Goal: Information Seeking & Learning: Learn about a topic

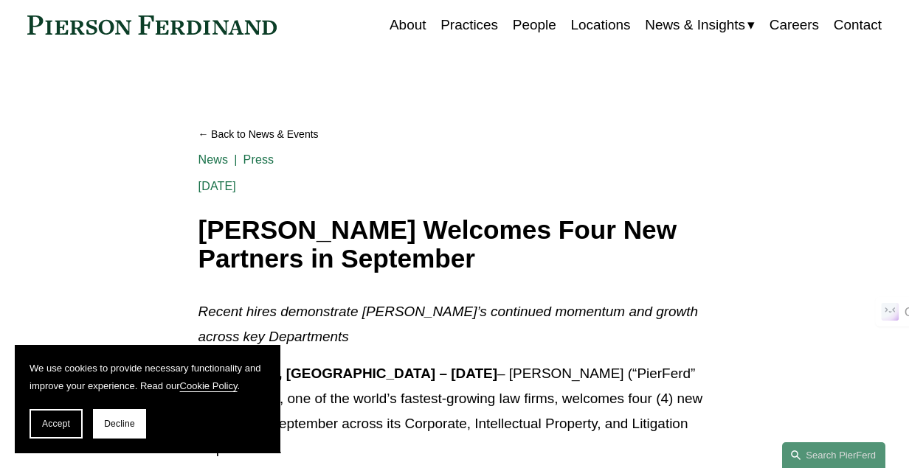
scroll to position [75, 0]
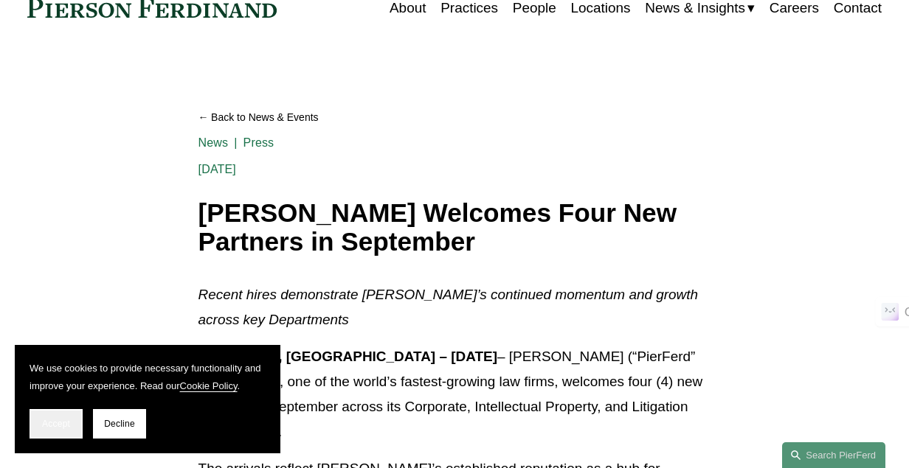
click at [44, 430] on button "Accept" at bounding box center [56, 424] width 53 height 30
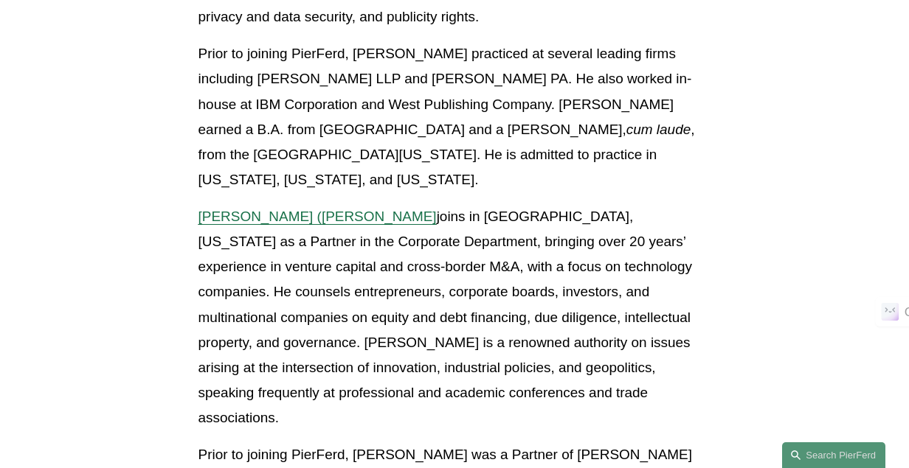
scroll to position [1565, 0]
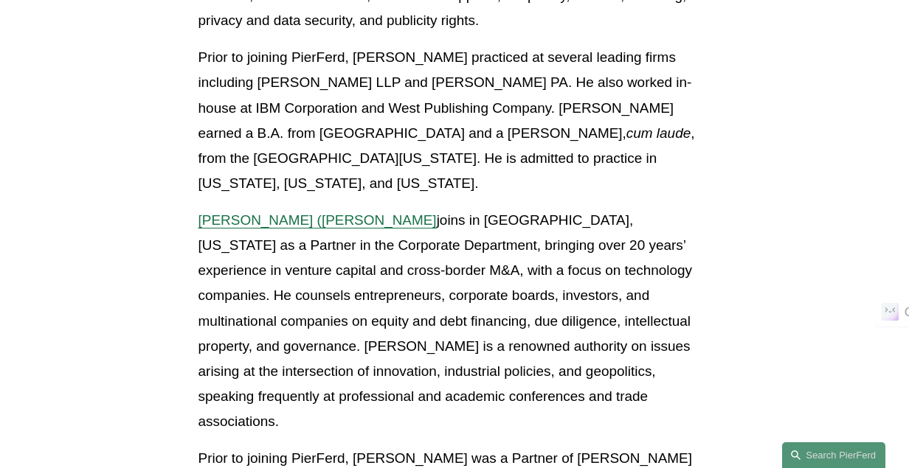
click at [240, 212] on span "Benjamin (Ben) Qiu" at bounding box center [317, 219] width 238 height 15
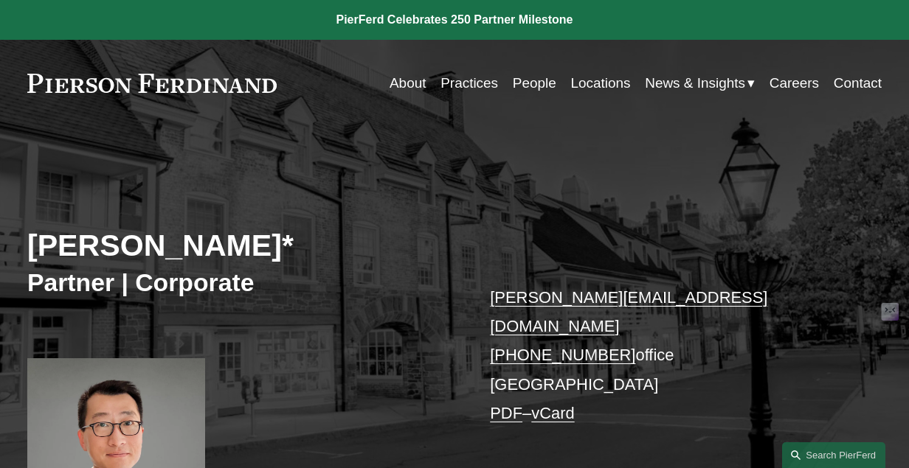
click at [413, 85] on link "About" at bounding box center [408, 83] width 37 height 28
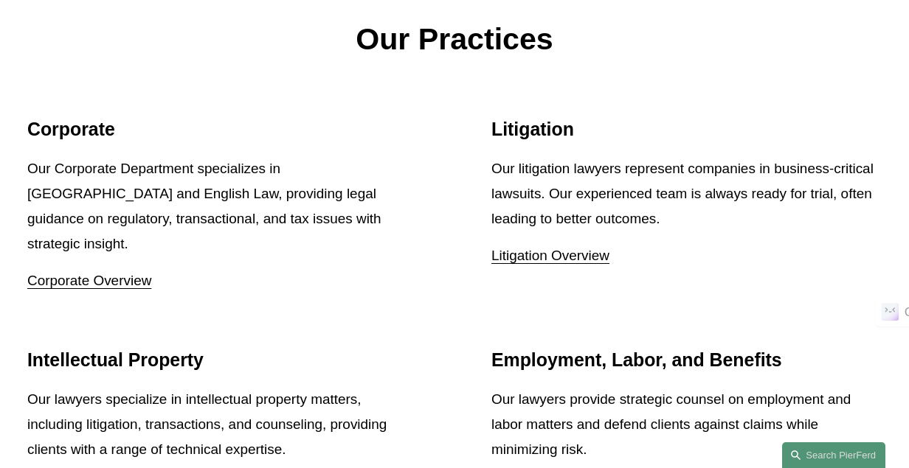
scroll to position [1655, 0]
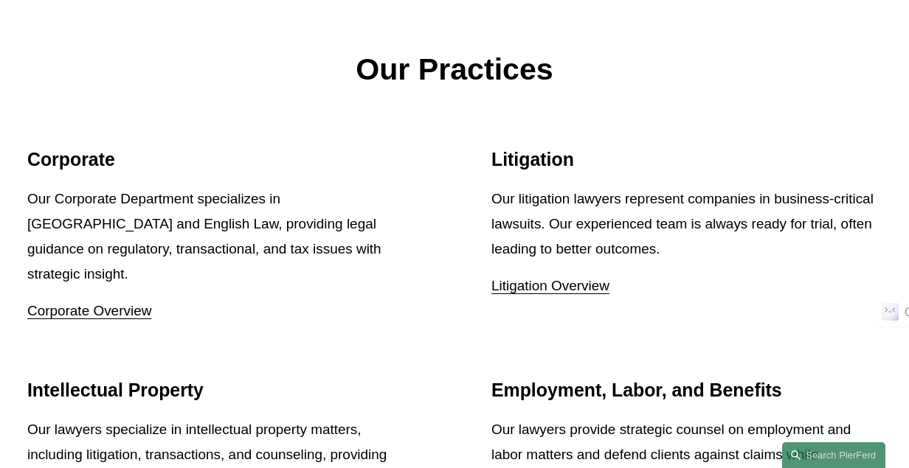
click at [85, 303] on link "Corporate Overview" at bounding box center [89, 310] width 124 height 15
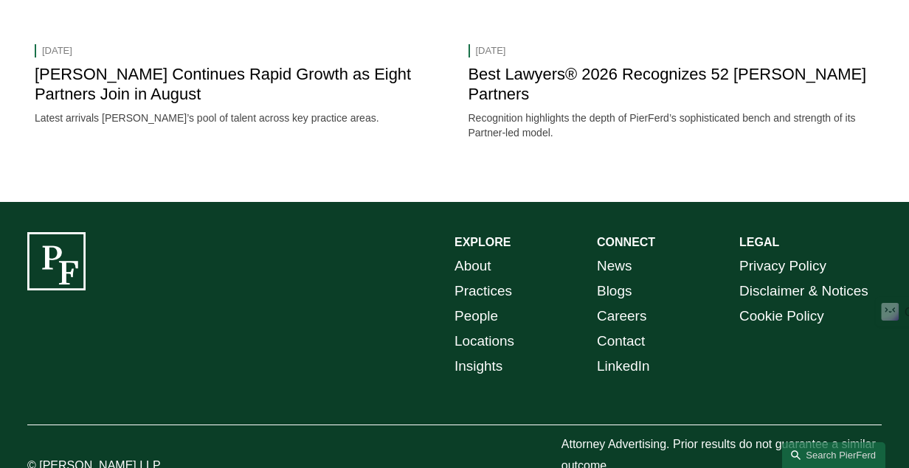
scroll to position [2131, 0]
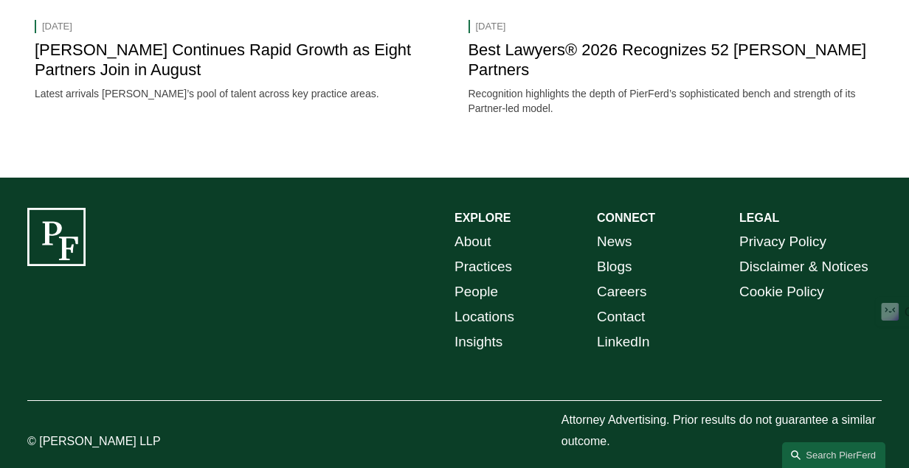
click at [477, 280] on link "People" at bounding box center [476, 292] width 44 height 25
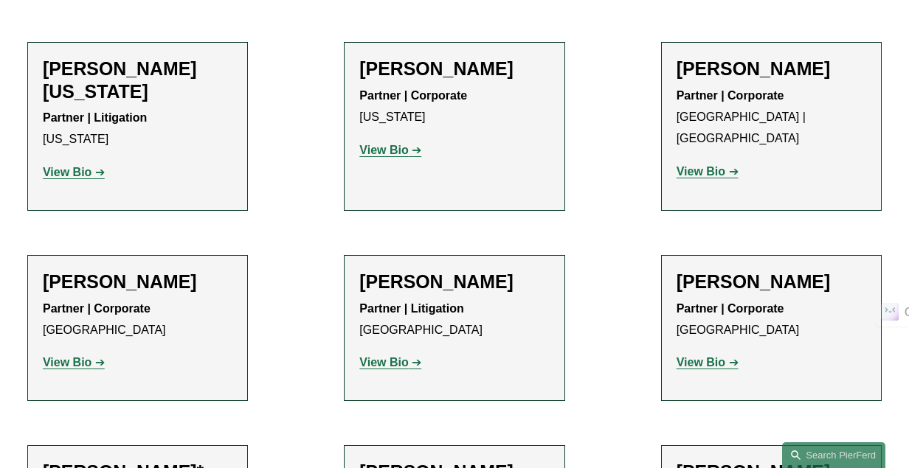
scroll to position [19154, 0]
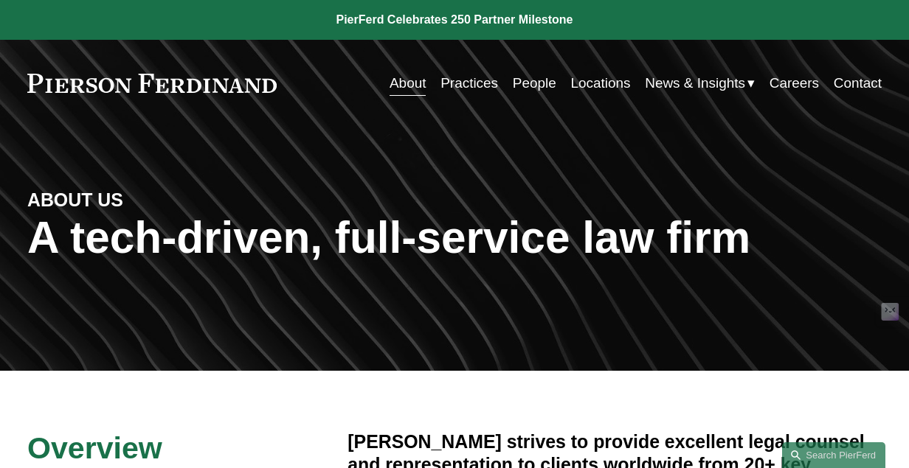
click at [598, 86] on link "Locations" at bounding box center [600, 83] width 60 height 28
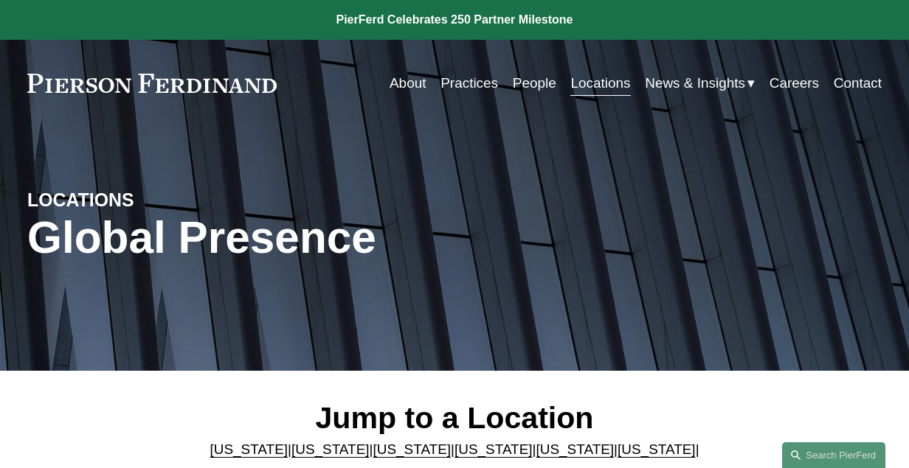
scroll to position [286, 0]
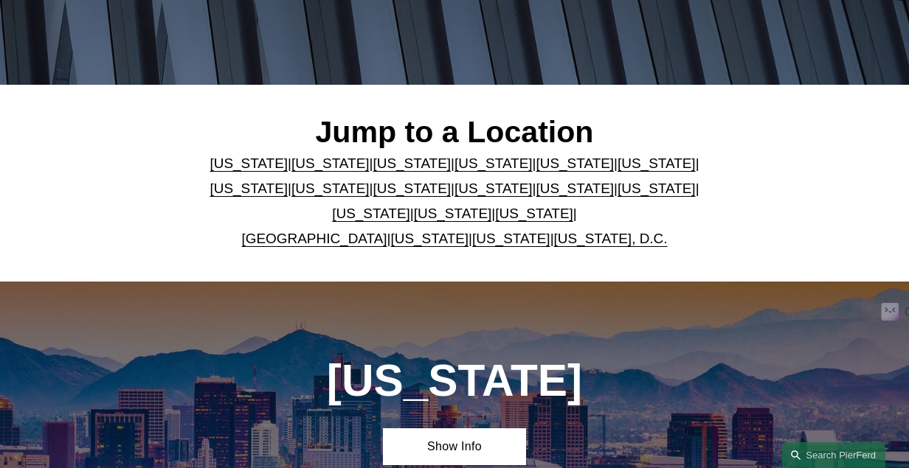
click at [454, 193] on link "[US_STATE]" at bounding box center [493, 188] width 78 height 15
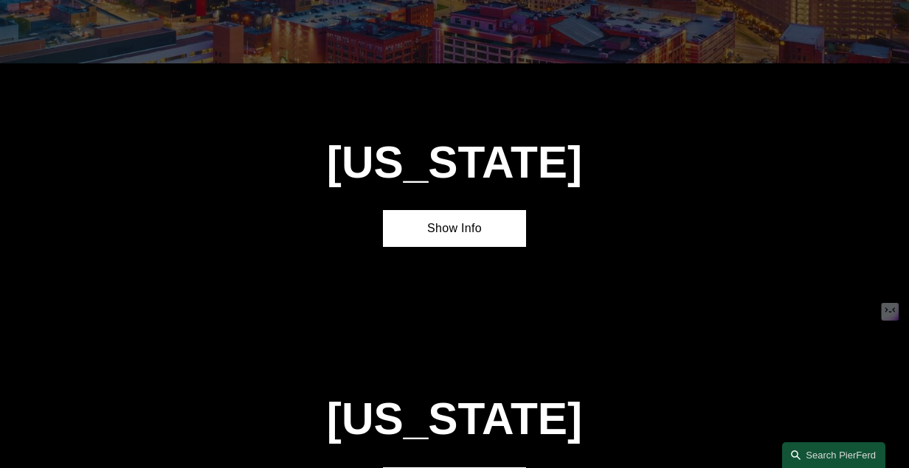
scroll to position [2915, 0]
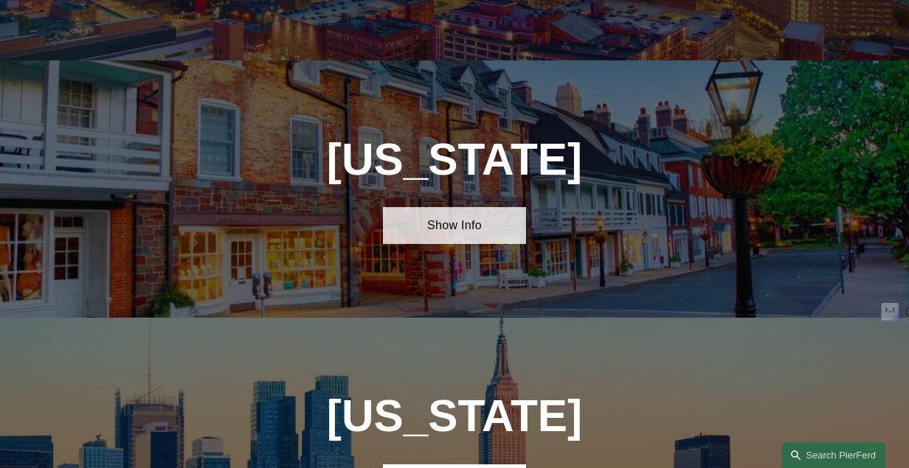
click at [452, 207] on link "Show Info" at bounding box center [454, 225] width 142 height 37
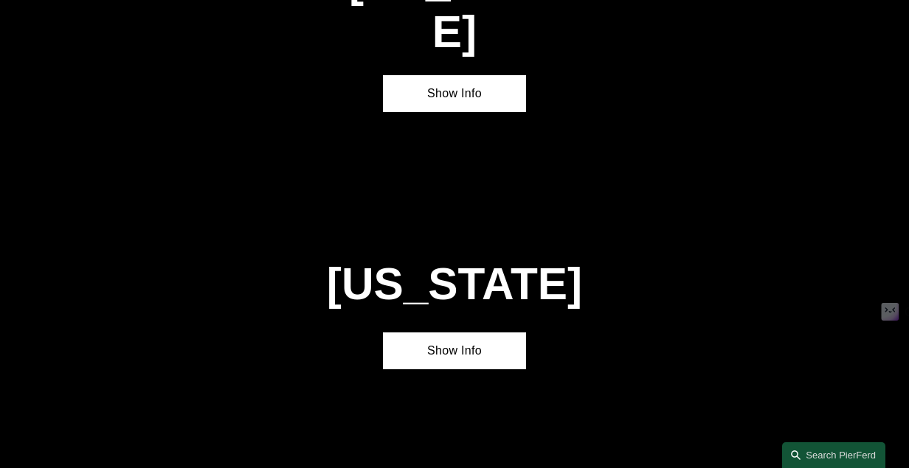
scroll to position [4159, 0]
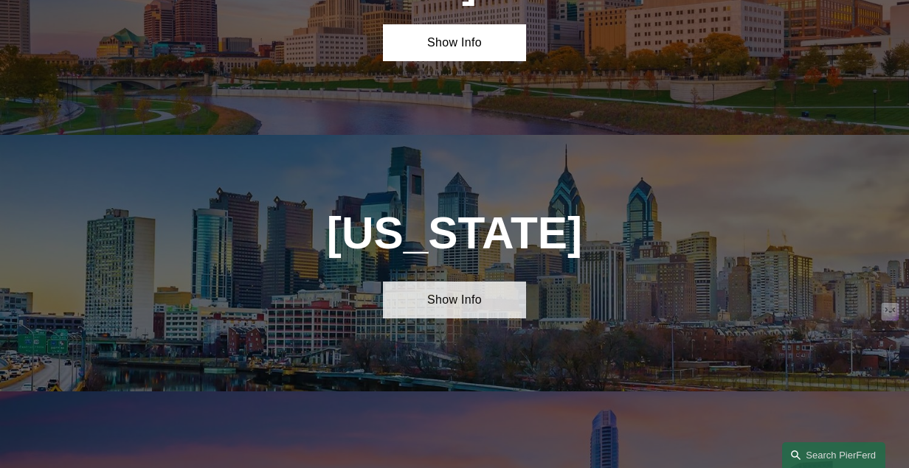
click at [458, 282] on link "Show Info" at bounding box center [454, 300] width 142 height 37
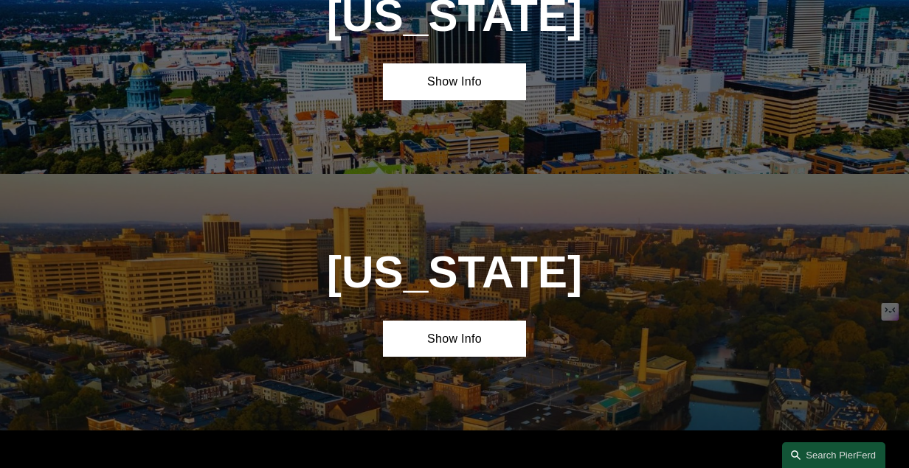
scroll to position [1166, 0]
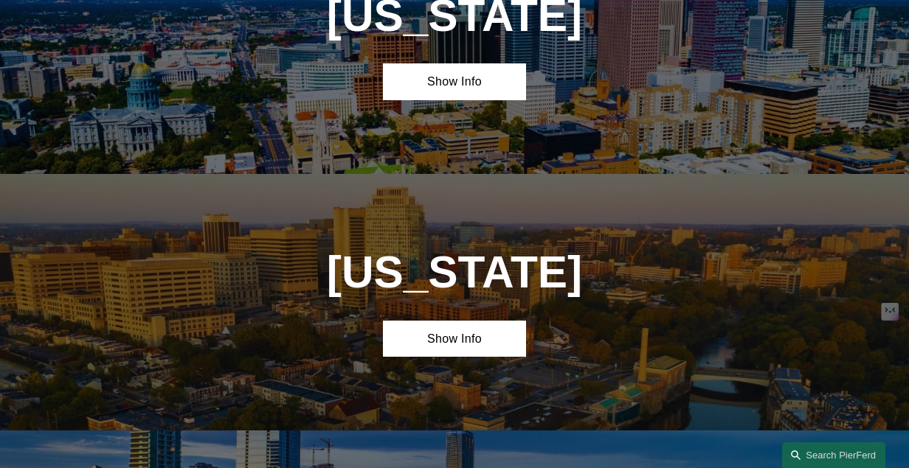
click at [453, 376] on div "Delaware Show Info" at bounding box center [454, 302] width 909 height 257
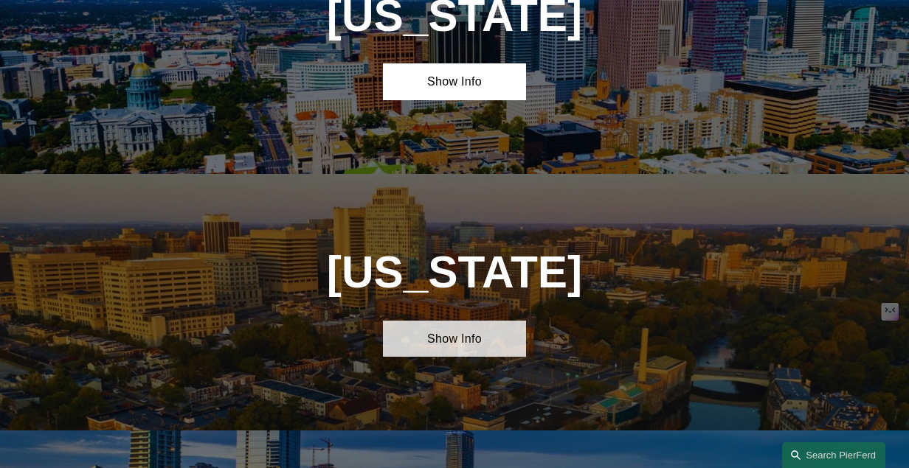
click at [466, 351] on link "Show Info" at bounding box center [454, 339] width 142 height 37
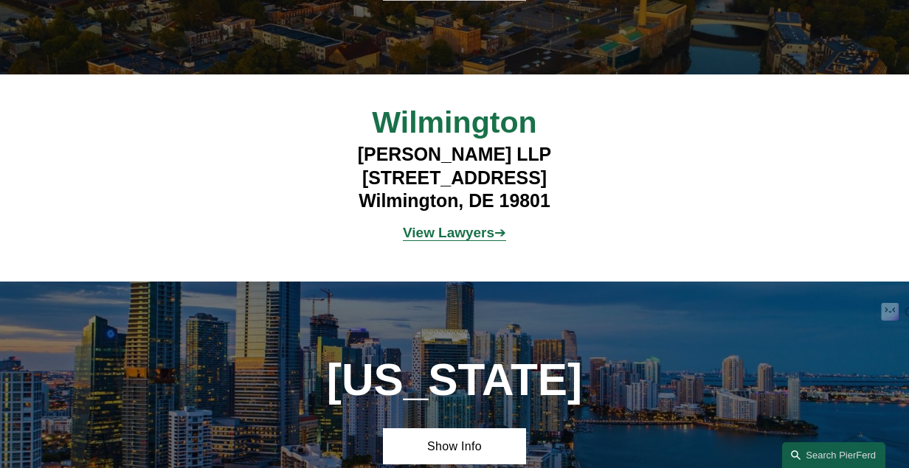
scroll to position [1523, 0]
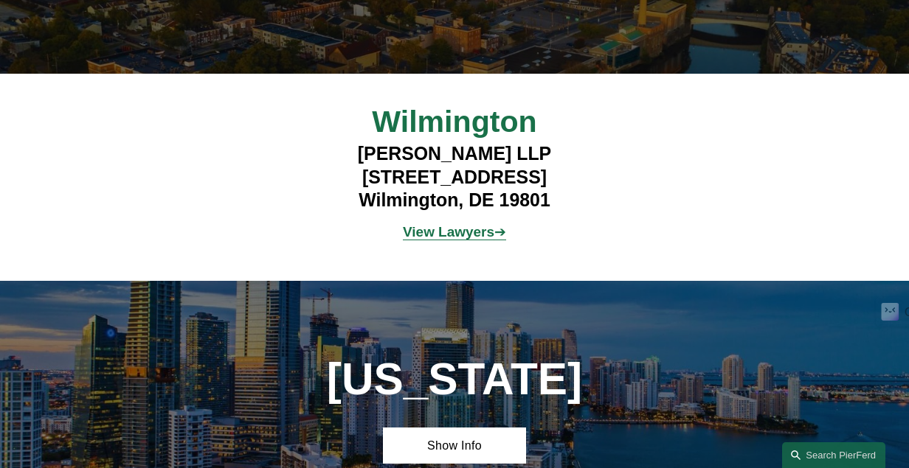
click at [466, 240] on strong "View Lawyers" at bounding box center [448, 231] width 91 height 15
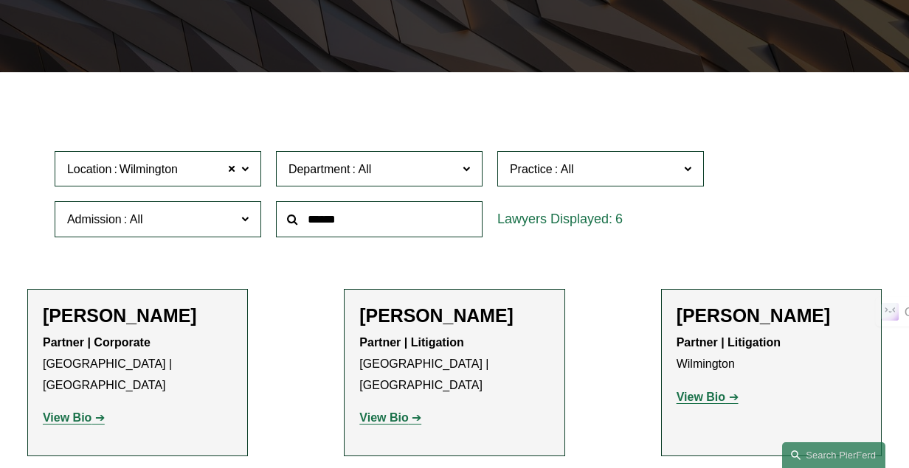
scroll to position [248, 0]
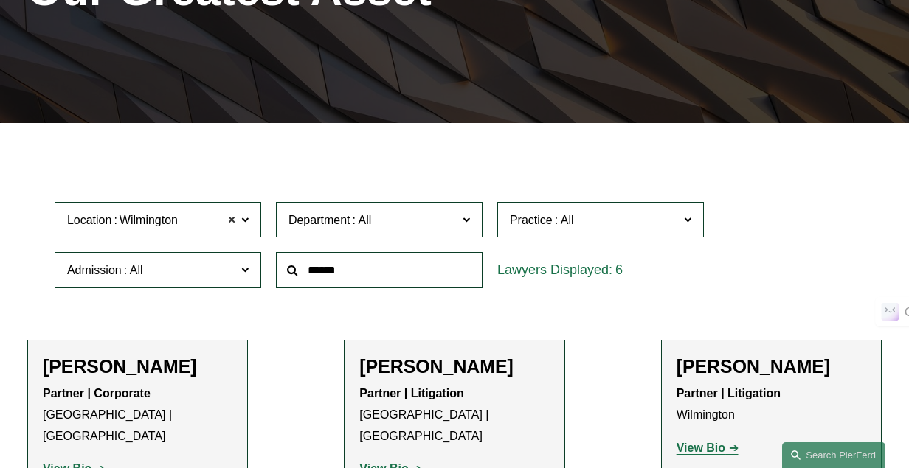
click at [235, 222] on span at bounding box center [231, 219] width 9 height 19
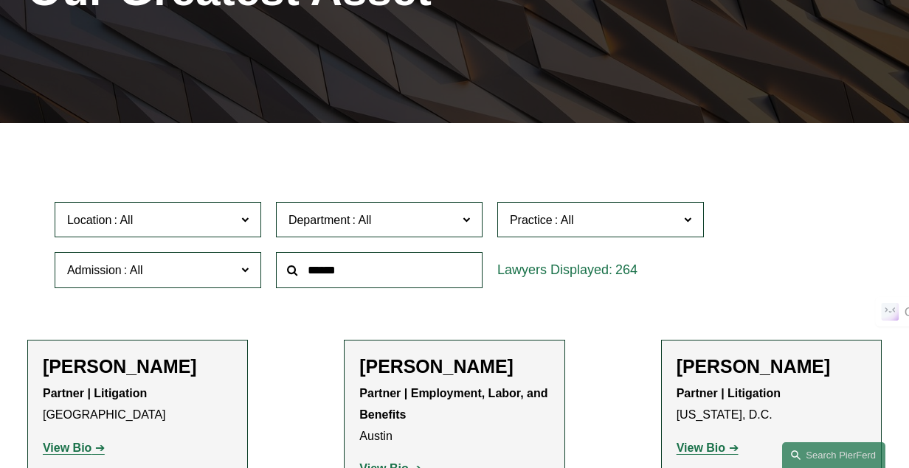
click at [235, 222] on span "Location" at bounding box center [151, 220] width 169 height 20
click at [0, 0] on link "[US_STATE]" at bounding box center [0, 0] width 0 height 0
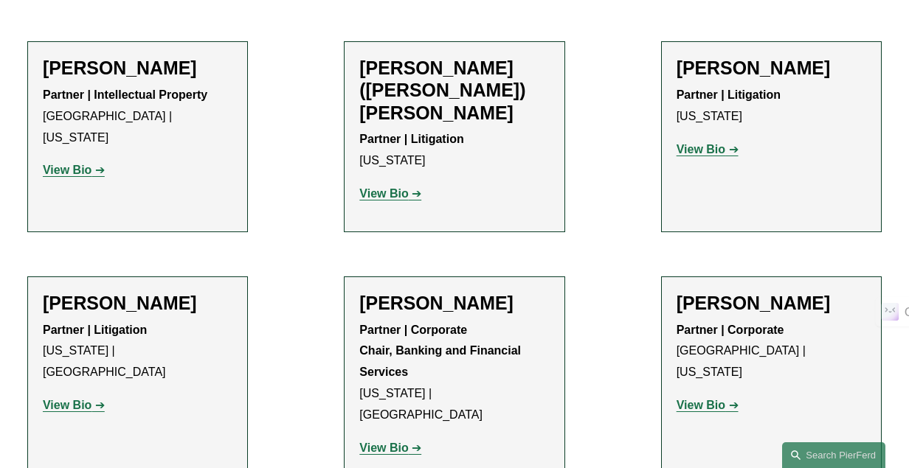
scroll to position [1492, 0]
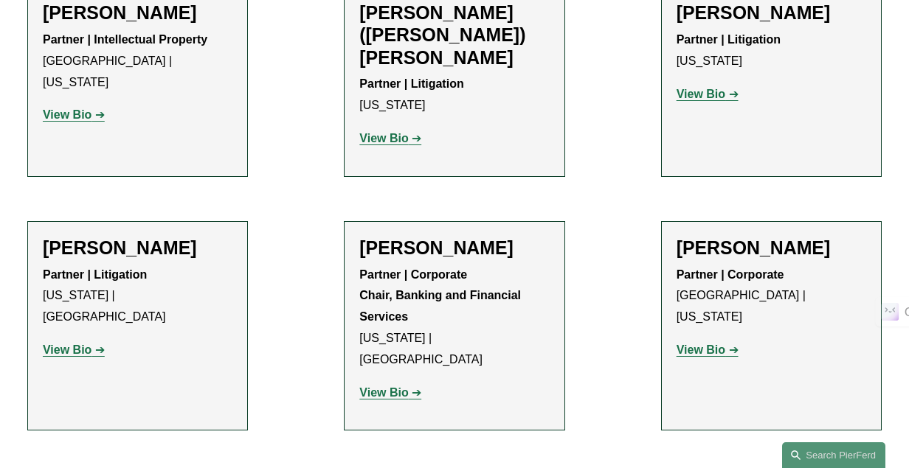
click at [391, 387] on strong "View Bio" at bounding box center [383, 393] width 49 height 13
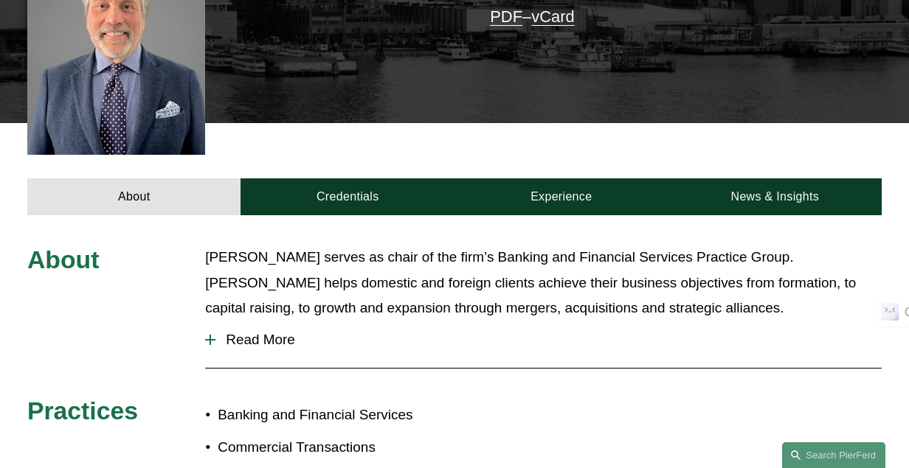
scroll to position [502, 0]
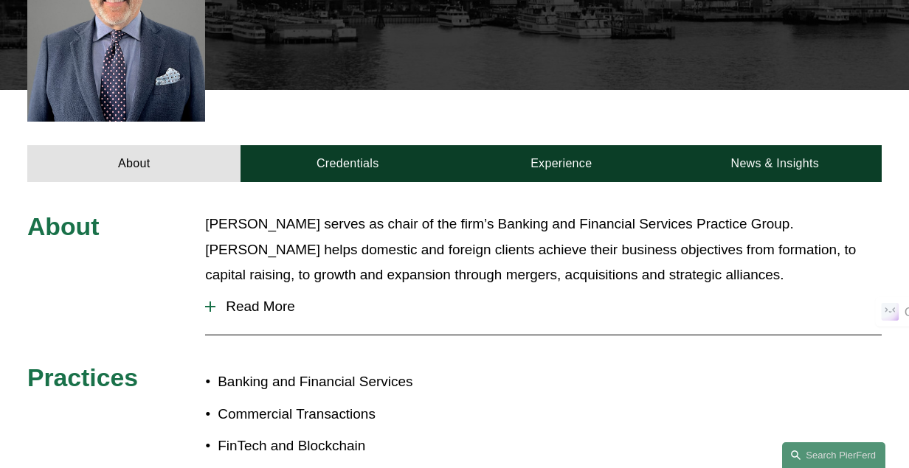
click at [255, 292] on button "Read More" at bounding box center [543, 307] width 676 height 38
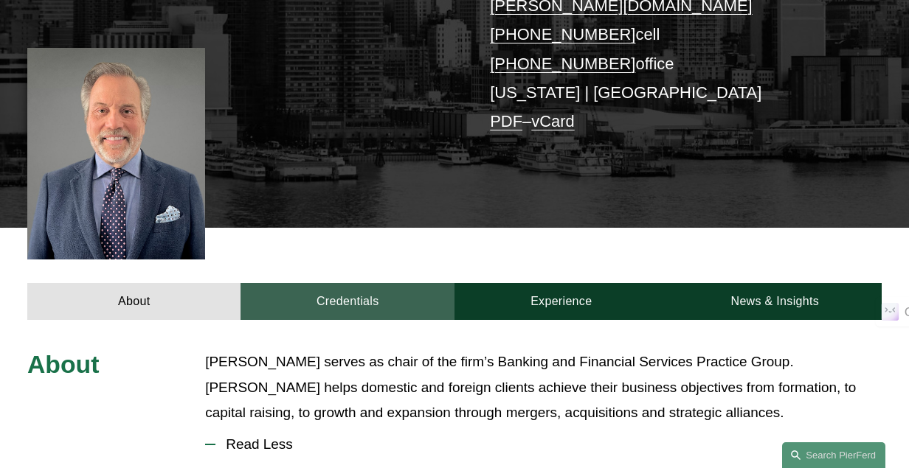
scroll to position [338, 0]
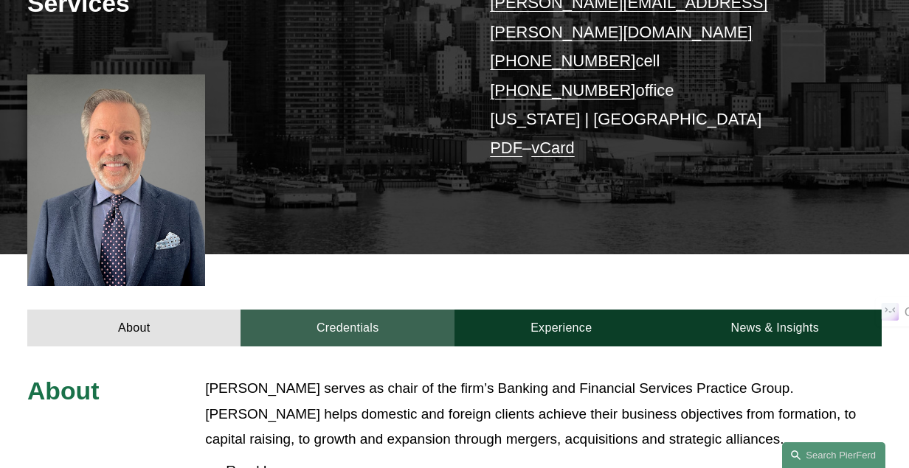
click at [359, 310] on link "Credentials" at bounding box center [347, 328] width 214 height 37
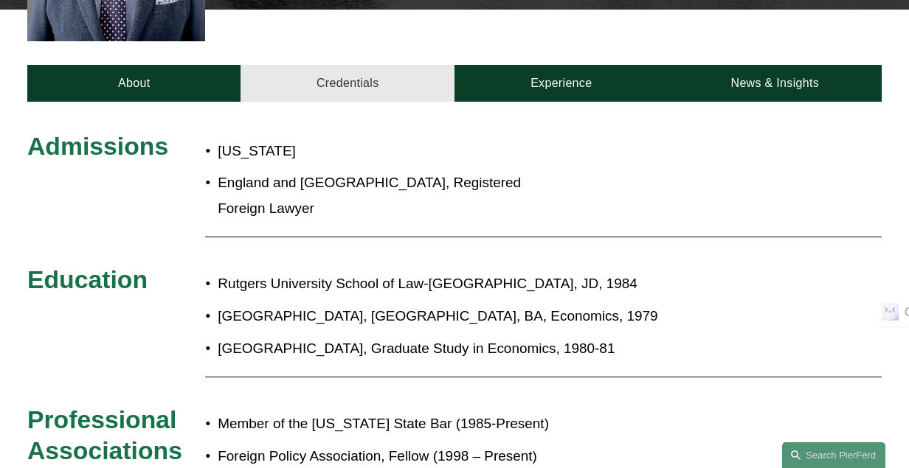
scroll to position [540, 0]
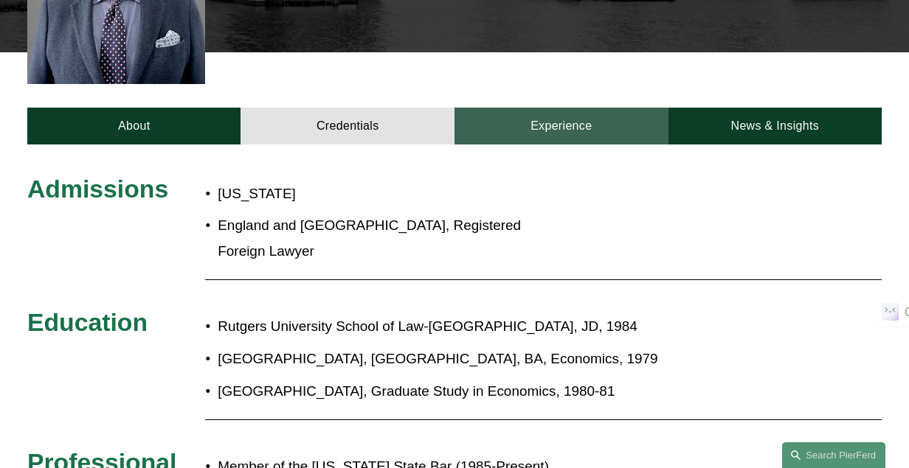
click at [536, 111] on link "Experience" at bounding box center [561, 126] width 214 height 37
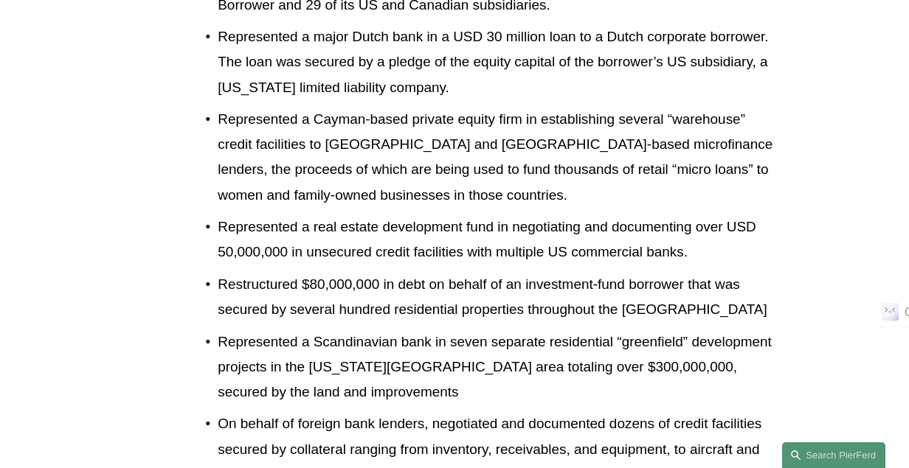
scroll to position [1053, 0]
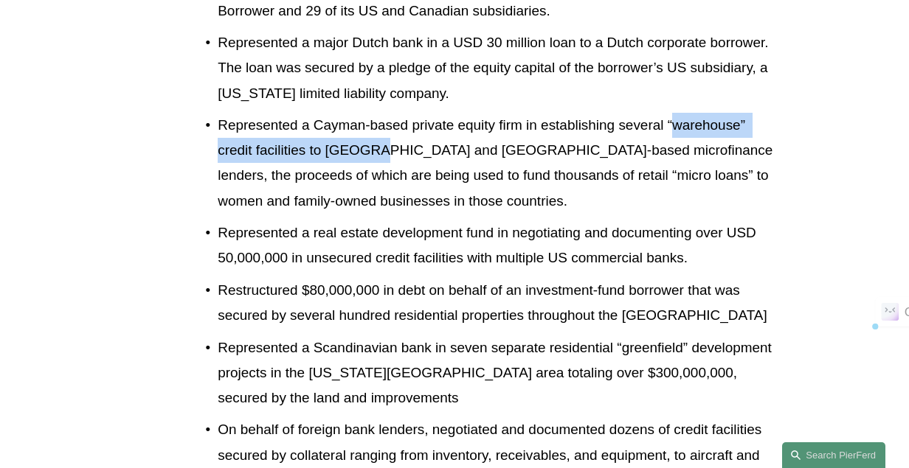
drag, startPoint x: 673, startPoint y: 103, endPoint x: 363, endPoint y: 134, distance: 311.4
click at [363, 134] on p "Represented a Cayman-based private equity firm in establishing several “warehou…" at bounding box center [496, 163] width 557 height 101
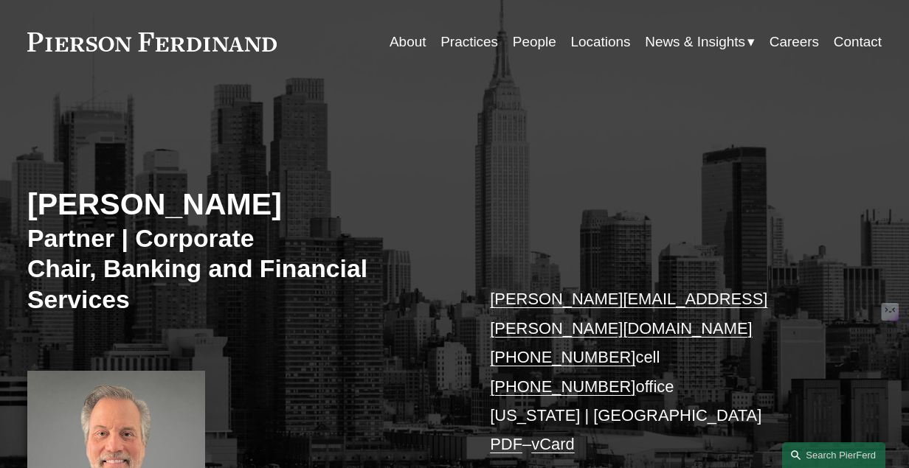
scroll to position [50, 0]
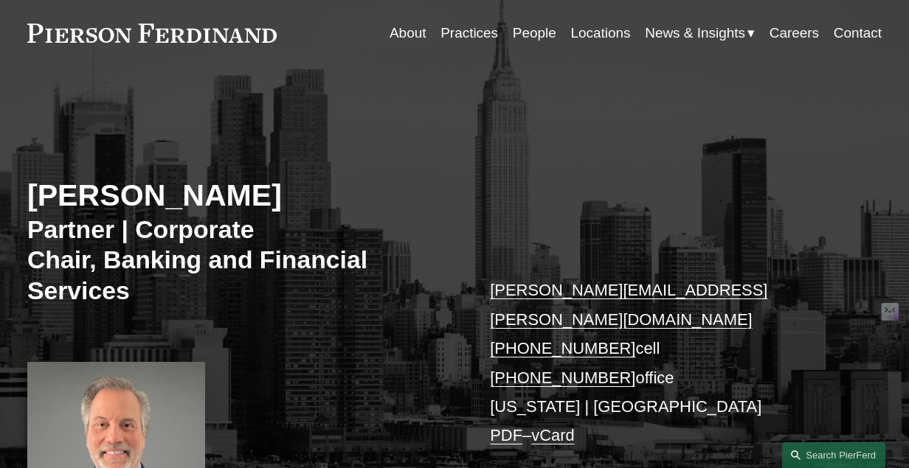
click at [581, 30] on link "Locations" at bounding box center [600, 33] width 60 height 28
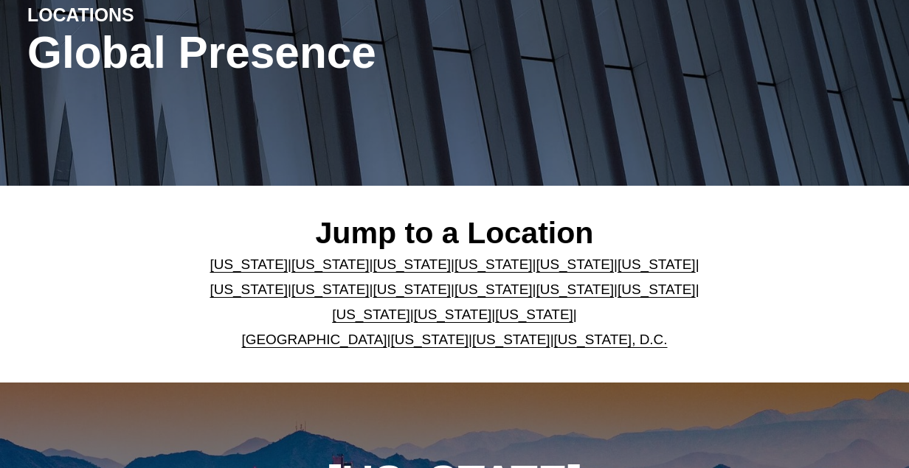
scroll to position [189, 0]
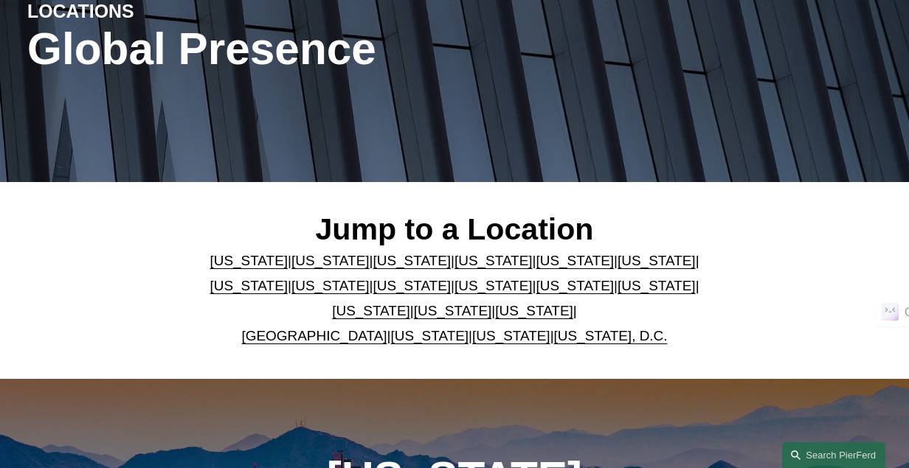
click at [454, 294] on link "New Jersey" at bounding box center [493, 285] width 78 height 15
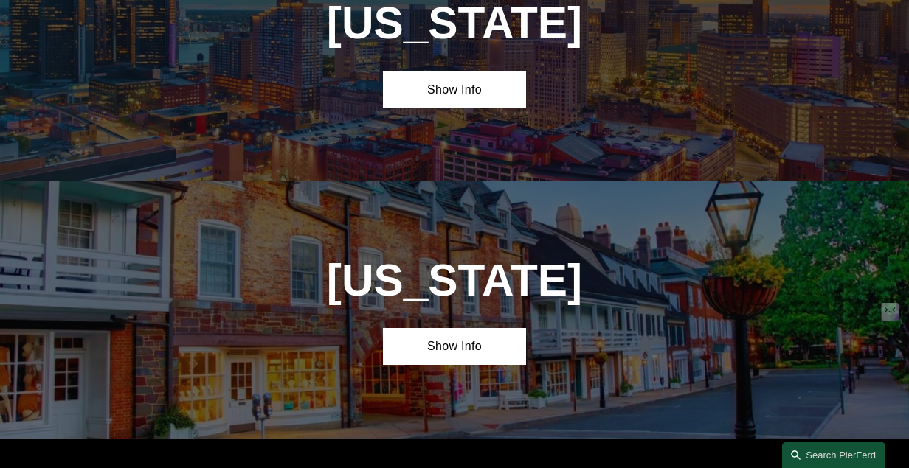
scroll to position [2793, 0]
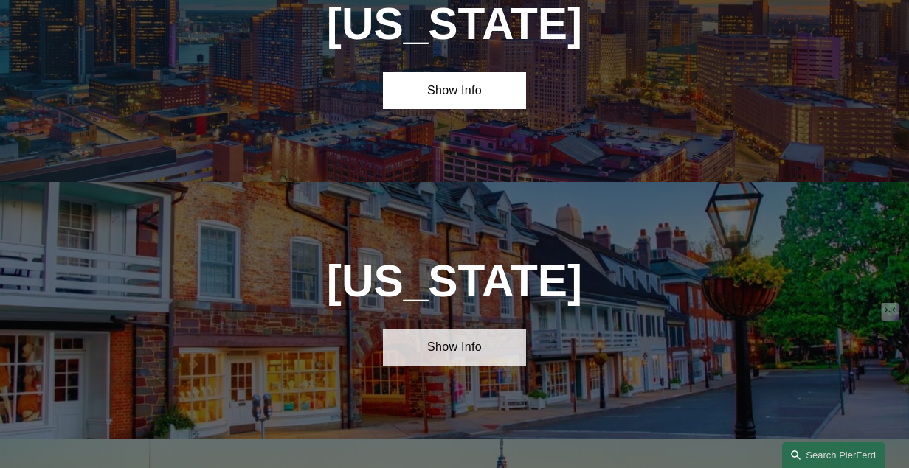
click at [452, 329] on link "Show Info" at bounding box center [454, 347] width 142 height 37
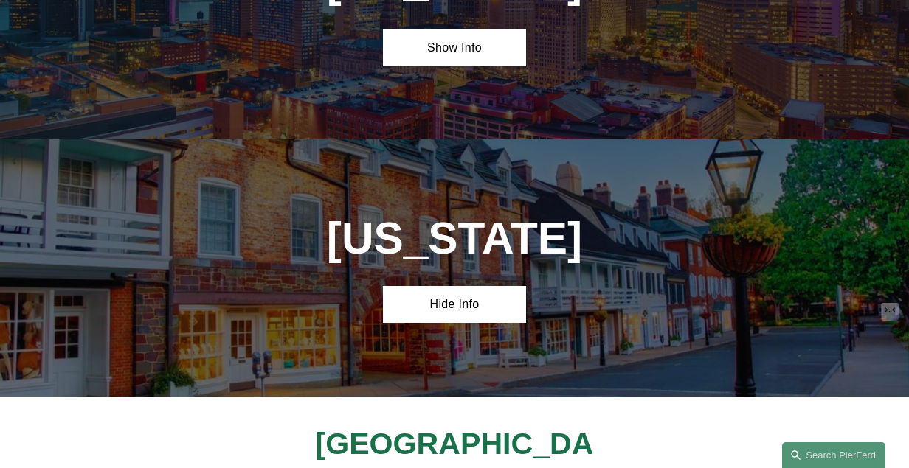
scroll to position [3008, 0]
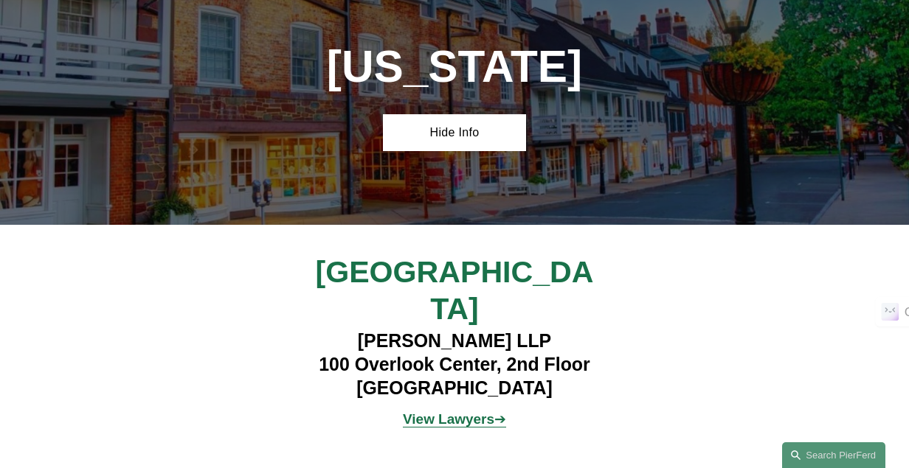
click at [489, 412] on strong "View Lawyers" at bounding box center [448, 419] width 91 height 15
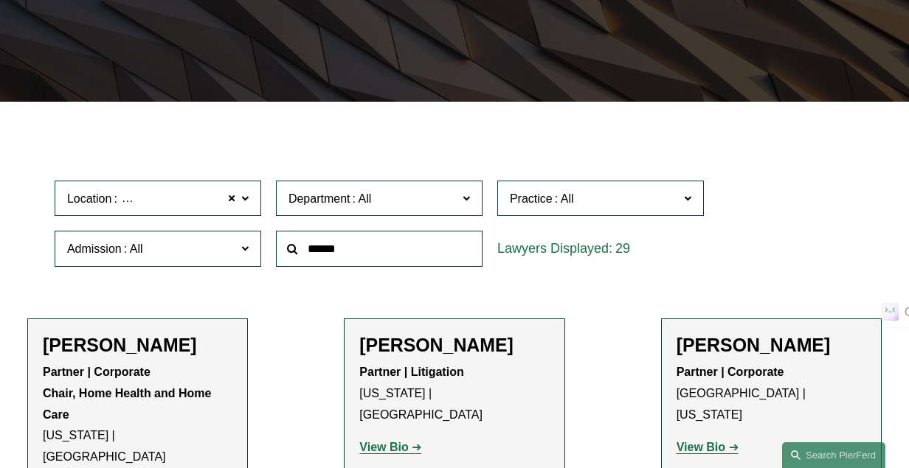
scroll to position [261, 0]
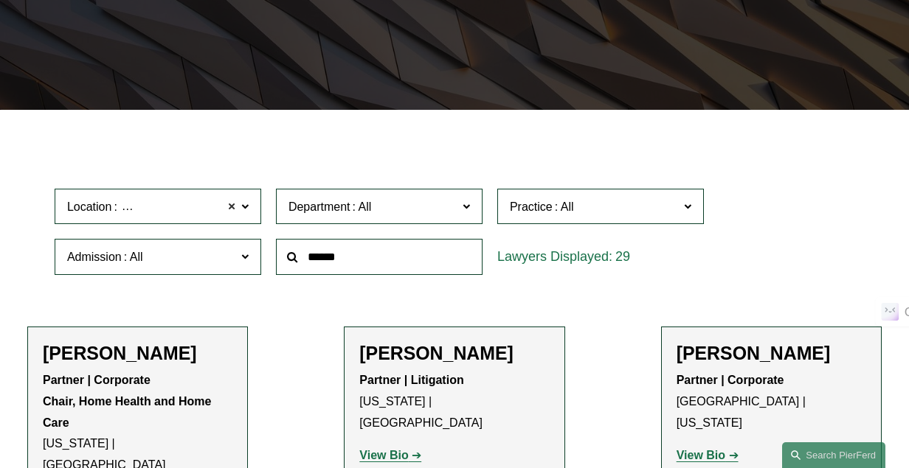
click at [232, 207] on span at bounding box center [231, 206] width 9 height 19
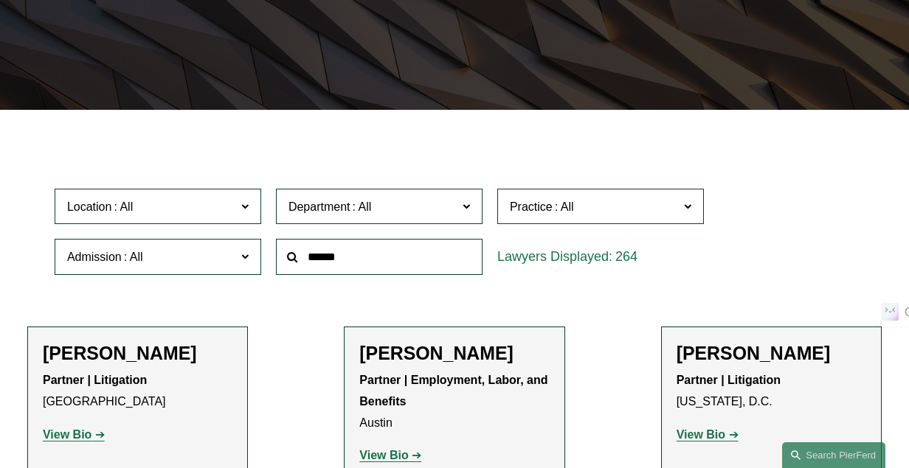
click at [232, 207] on span "Location" at bounding box center [151, 207] width 169 height 20
click at [0, 0] on link "Atlanta" at bounding box center [0, 0] width 0 height 0
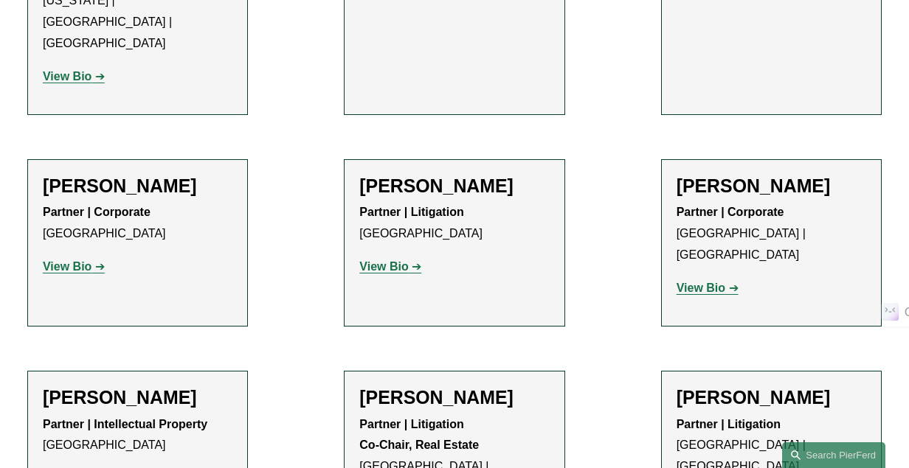
scroll to position [1160, 0]
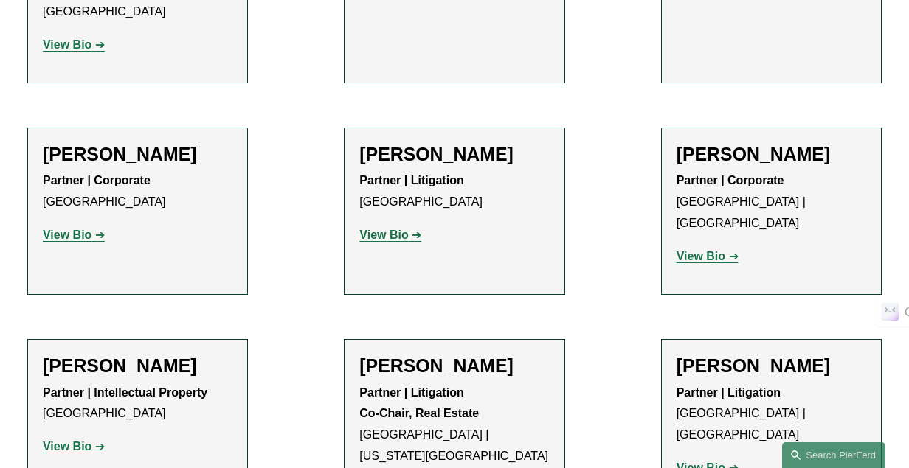
click at [708, 250] on strong "View Bio" at bounding box center [700, 256] width 49 height 13
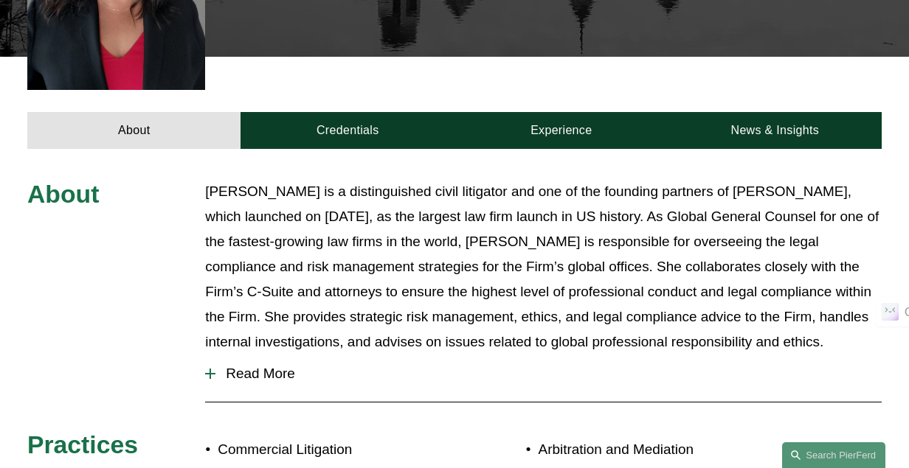
scroll to position [546, 0]
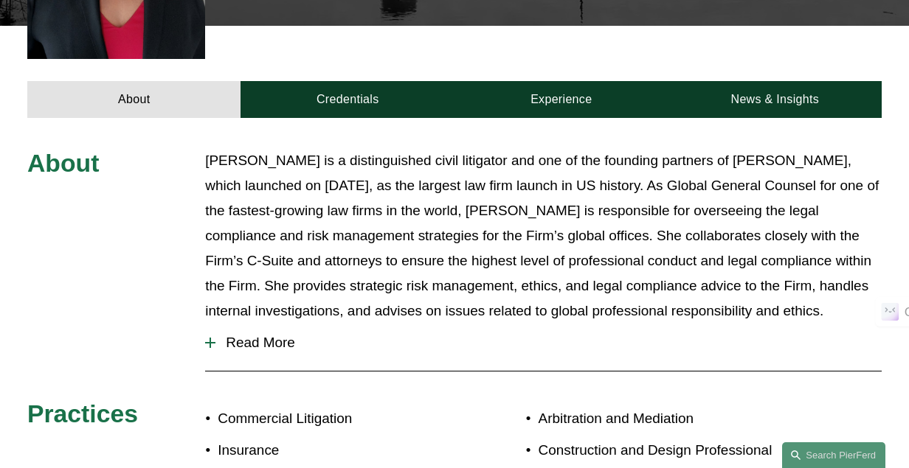
click at [267, 335] on span "Read More" at bounding box center [548, 343] width 666 height 16
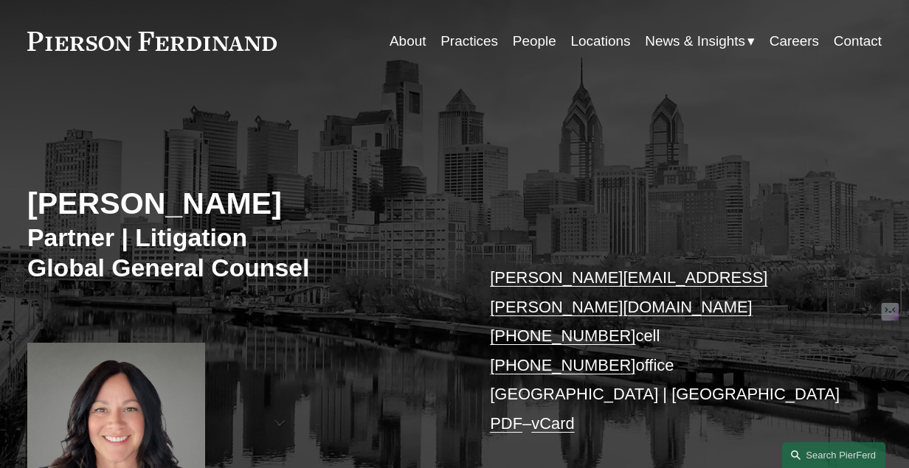
scroll to position [60, 0]
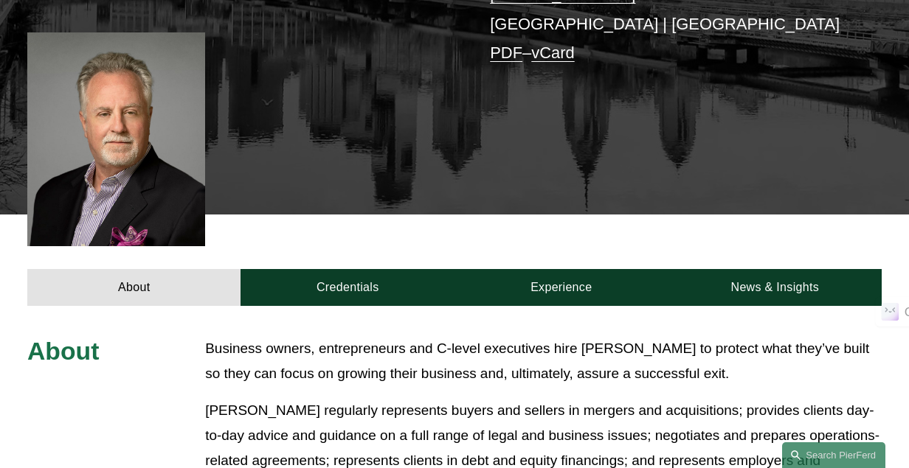
scroll to position [378, 0]
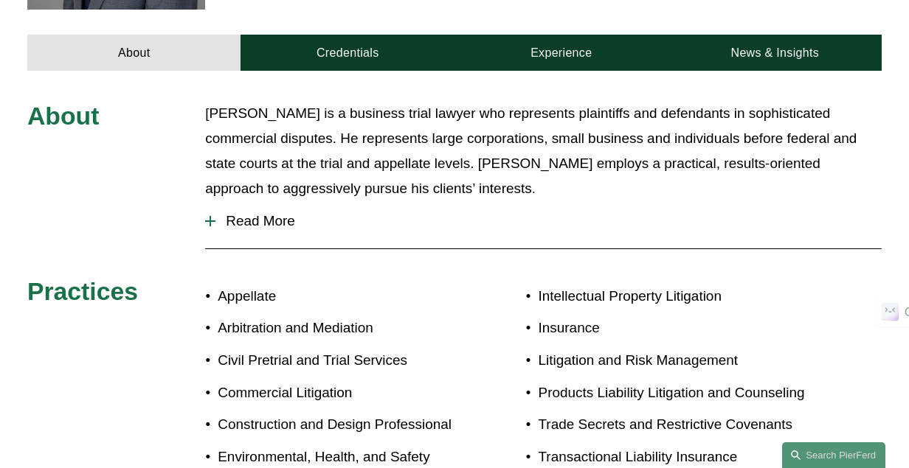
scroll to position [615, 0]
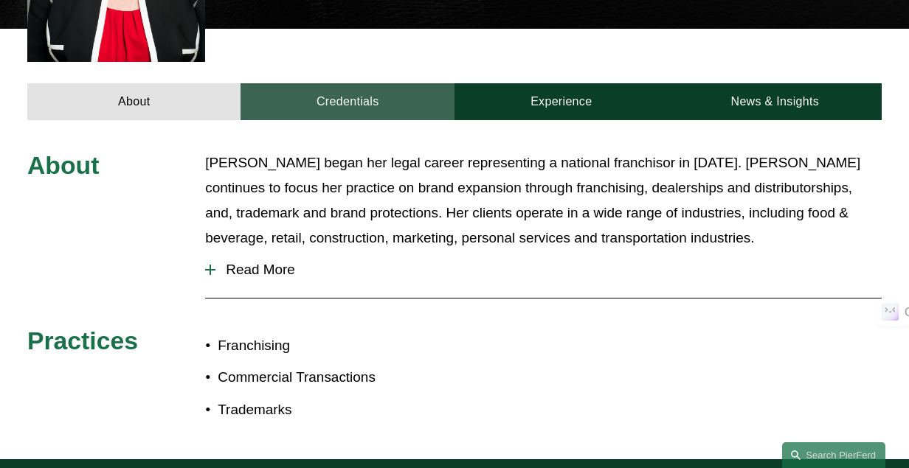
scroll to position [548, 0]
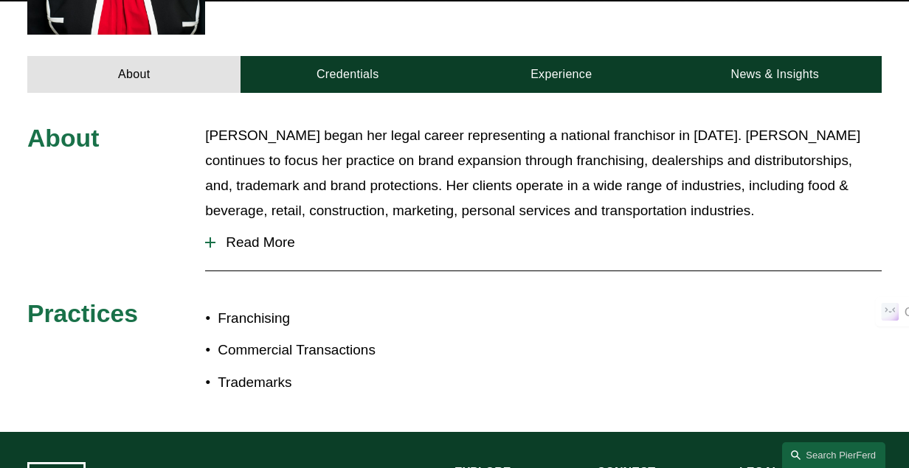
click at [252, 235] on span "Read More" at bounding box center [548, 243] width 666 height 16
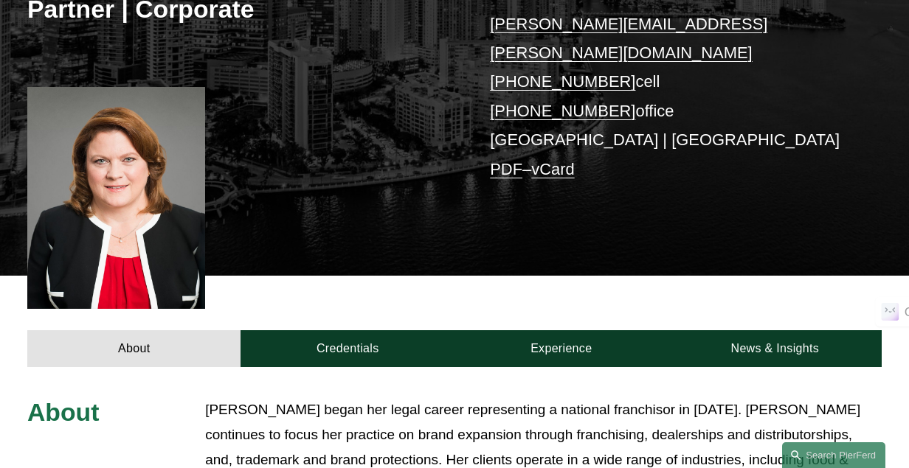
scroll to position [313, 0]
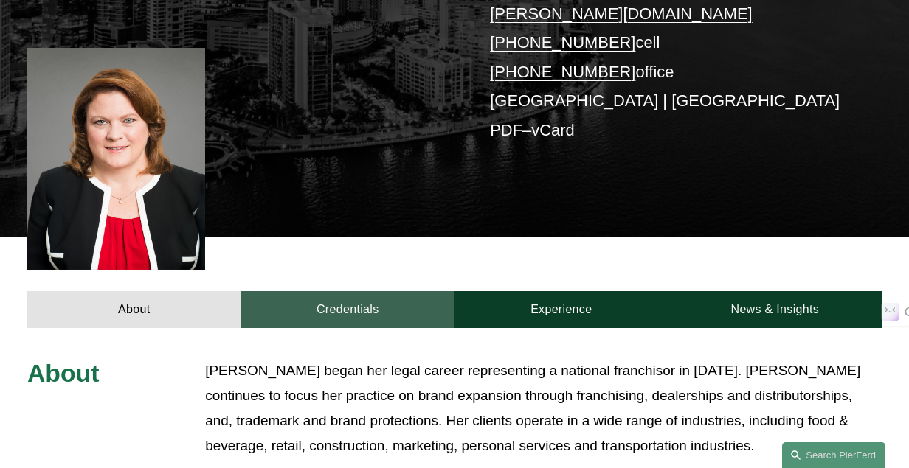
click at [294, 297] on link "Credentials" at bounding box center [347, 309] width 214 height 37
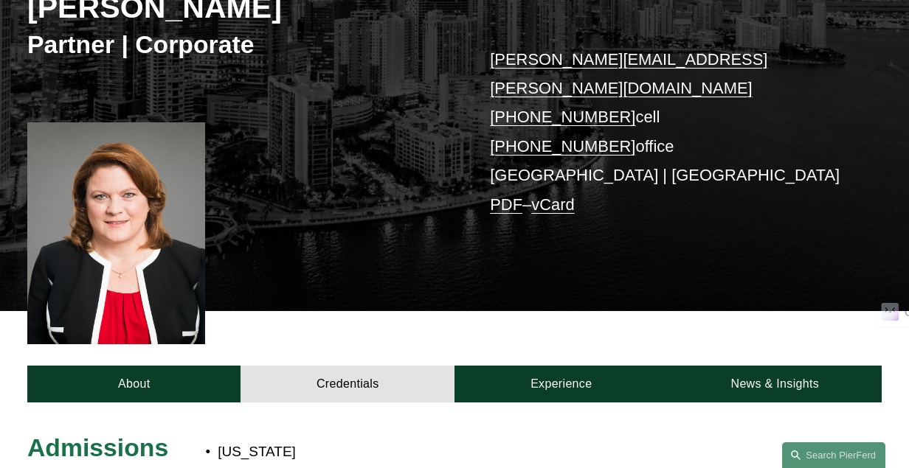
scroll to position [235, 0]
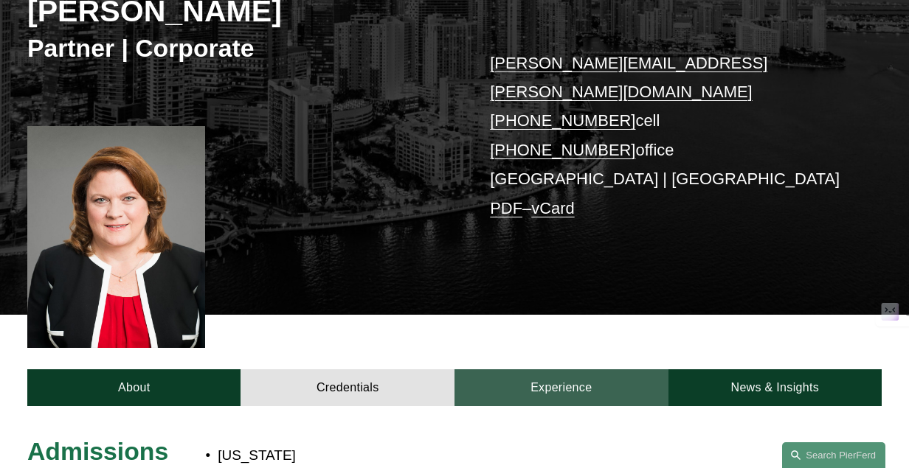
click at [561, 370] on link "Experience" at bounding box center [561, 388] width 214 height 37
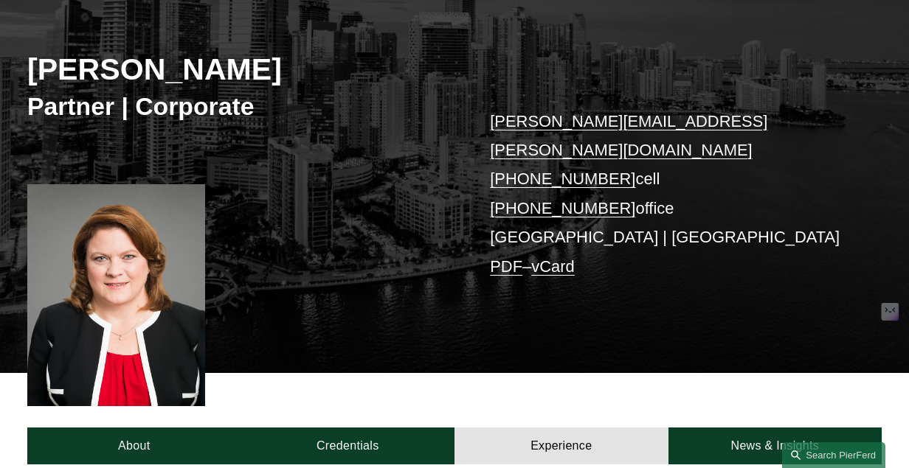
scroll to position [176, 0]
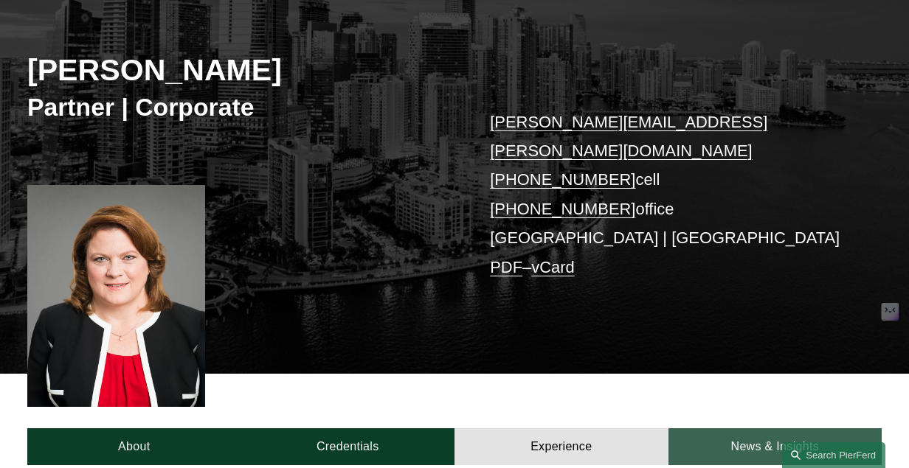
click at [717, 429] on link "News & Insights" at bounding box center [775, 447] width 214 height 37
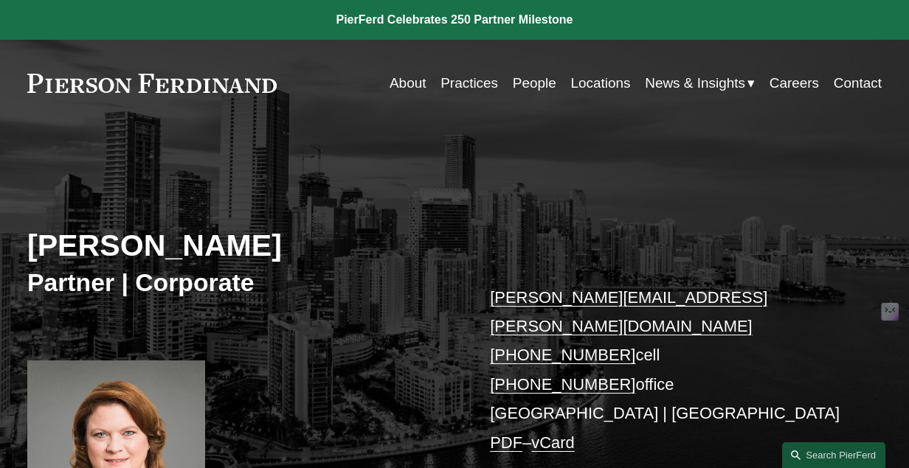
scroll to position [0, 0]
